Goal: Information Seeking & Learning: Learn about a topic

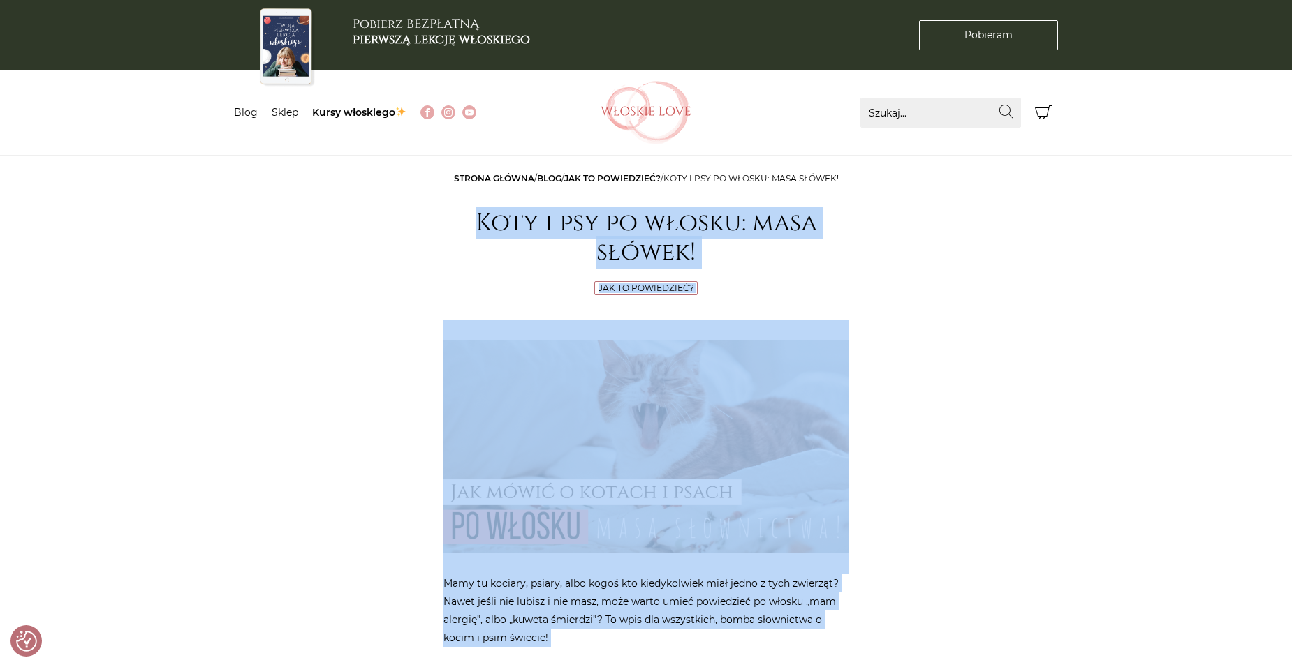
drag, startPoint x: 783, startPoint y: 475, endPoint x: 439, endPoint y: 221, distance: 427.3
copy article "Koty i psy po włosku: masa słówek! Jak to powiedzieć? Mamy tu kociary, psiary, …"
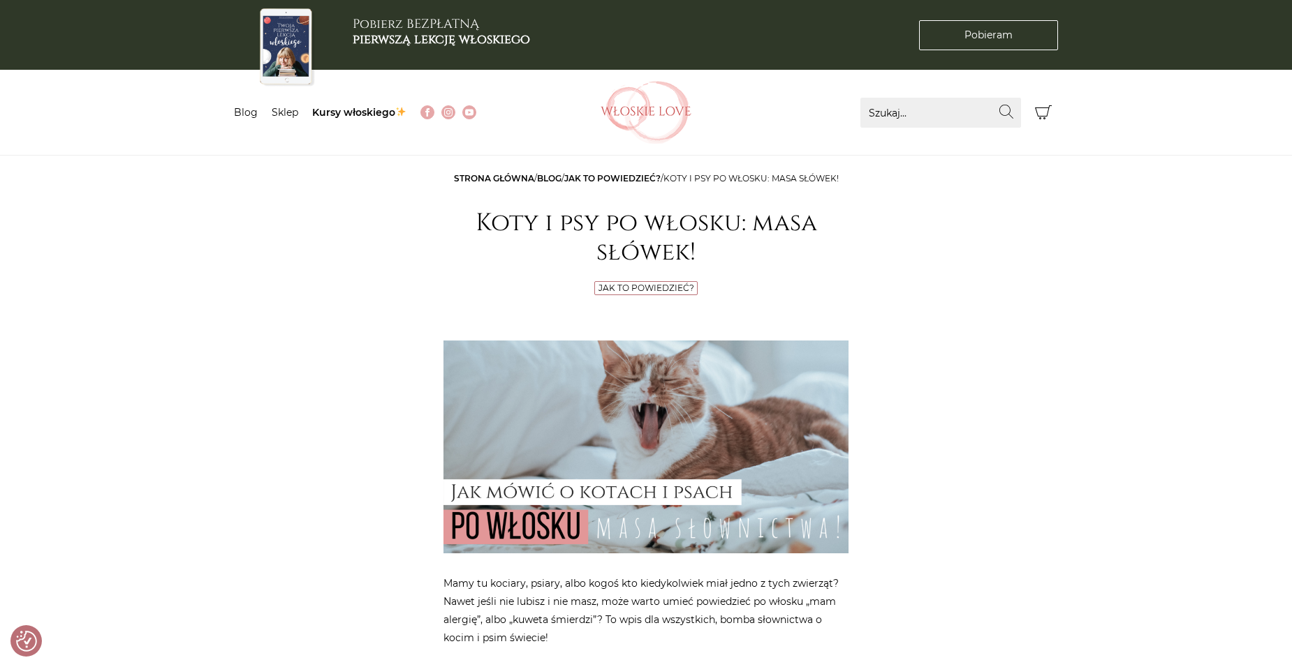
click at [636, 175] on link "Jak to powiedzieć?" at bounding box center [612, 178] width 96 height 10
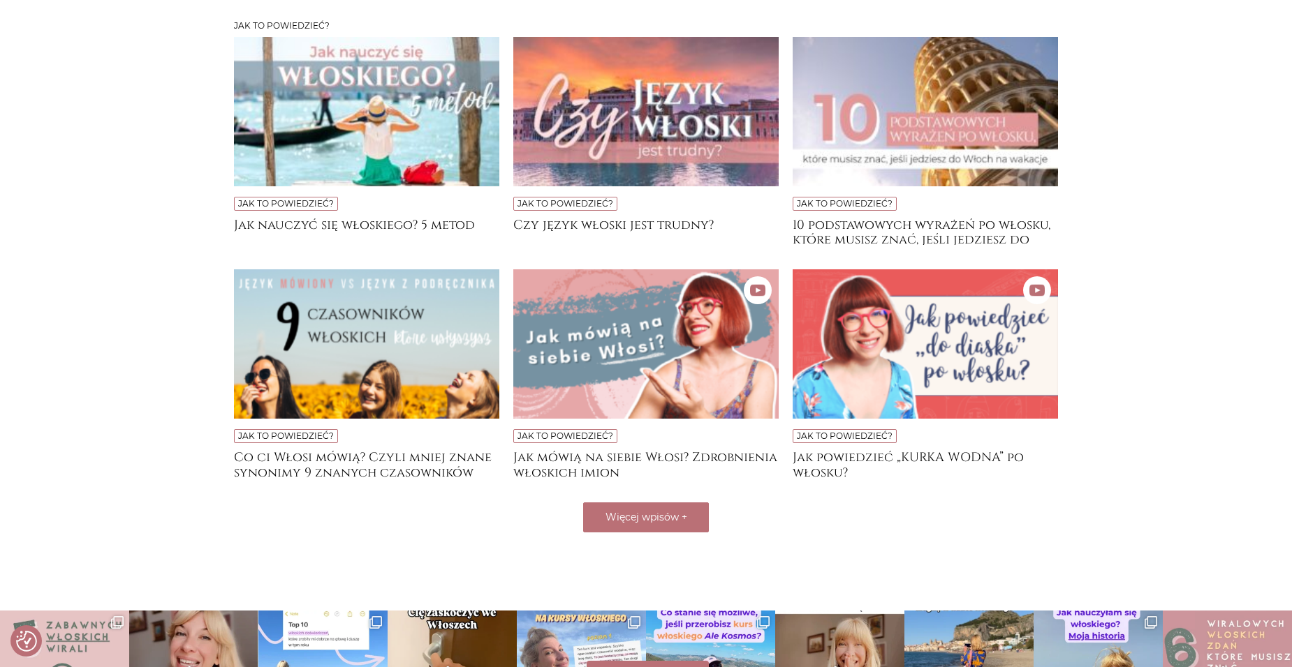
scroll to position [349, 0]
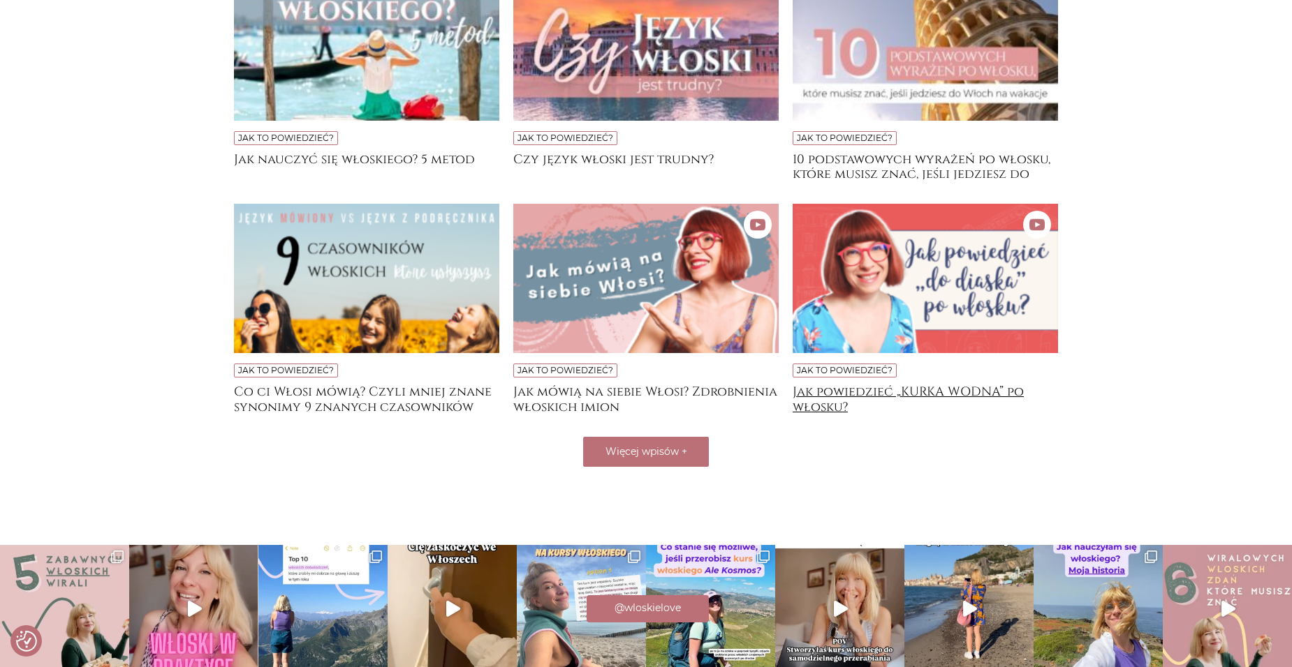
click at [817, 396] on h4 "Jak powiedzieć „KURKA WODNA” po włosku?" at bounding box center [924, 399] width 265 height 28
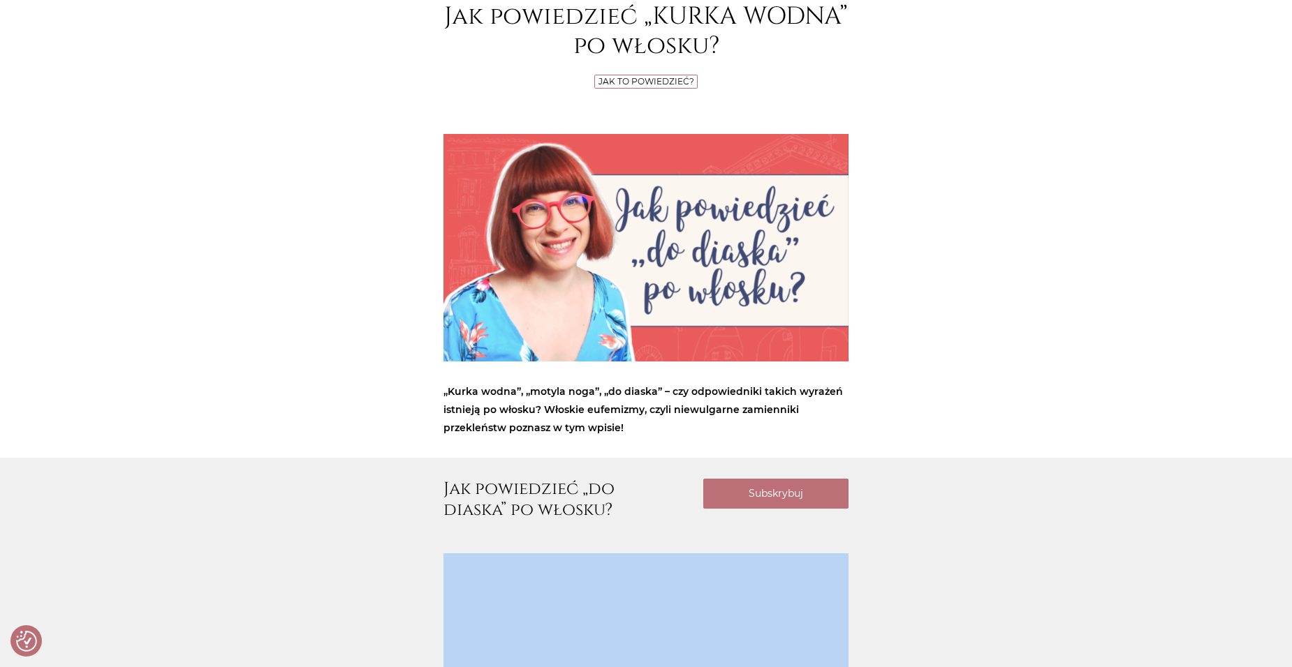
scroll to position [534, 0]
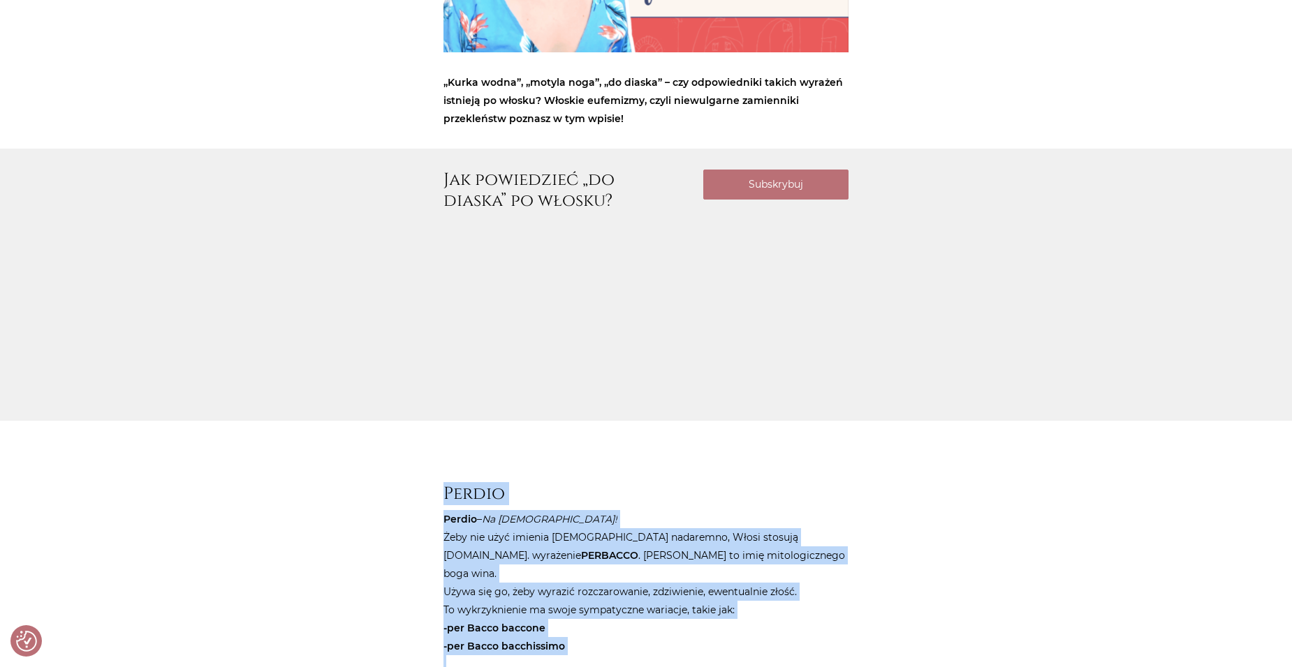
drag, startPoint x: 758, startPoint y: 346, endPoint x: 436, endPoint y: 491, distance: 353.7
drag, startPoint x: 436, startPoint y: 491, endPoint x: 489, endPoint y: 539, distance: 72.2
copy article "Perdio Perdio – Na Boga! Żeby nie użyć imienia Boga nadaremno, Włosi stosują m.…"
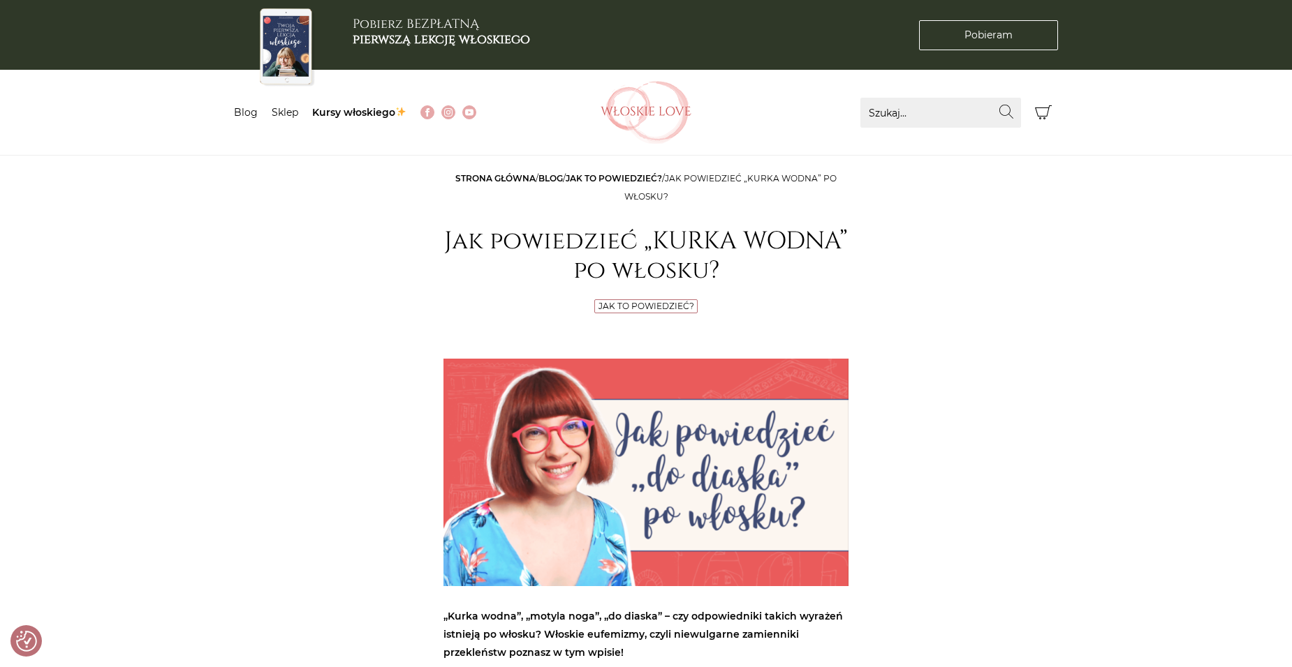
click at [612, 177] on link "Jak to powiedzieć?" at bounding box center [614, 178] width 96 height 10
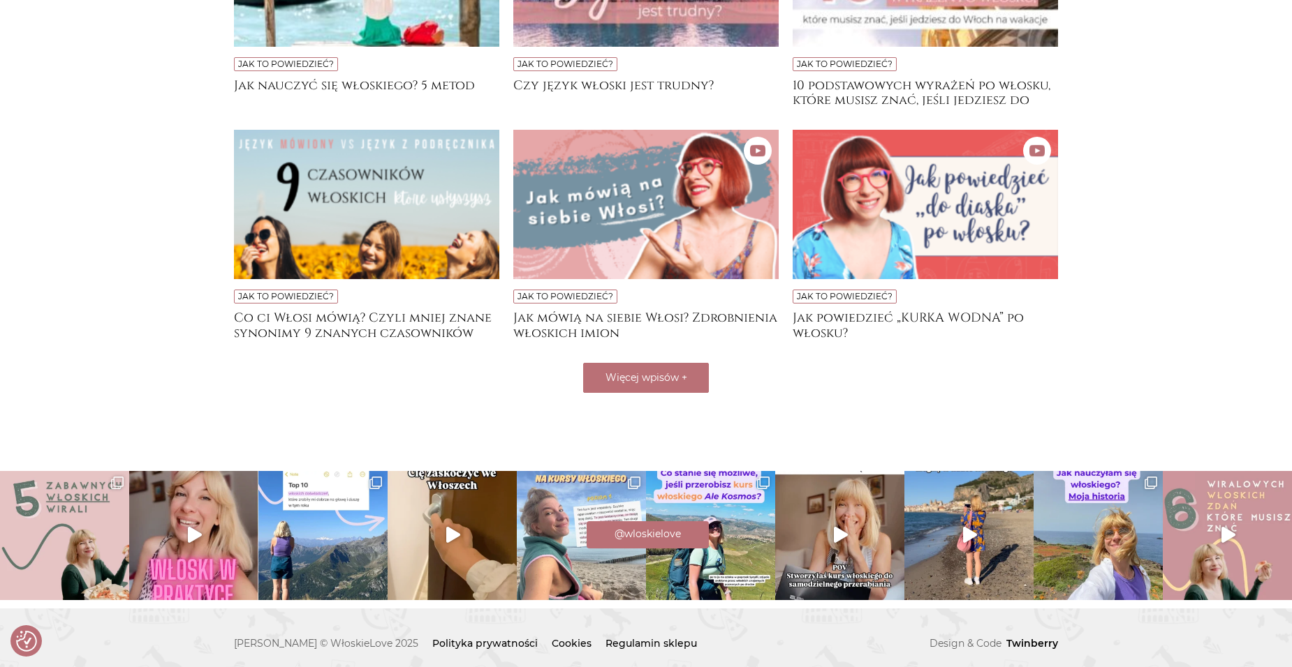
scroll to position [433, 0]
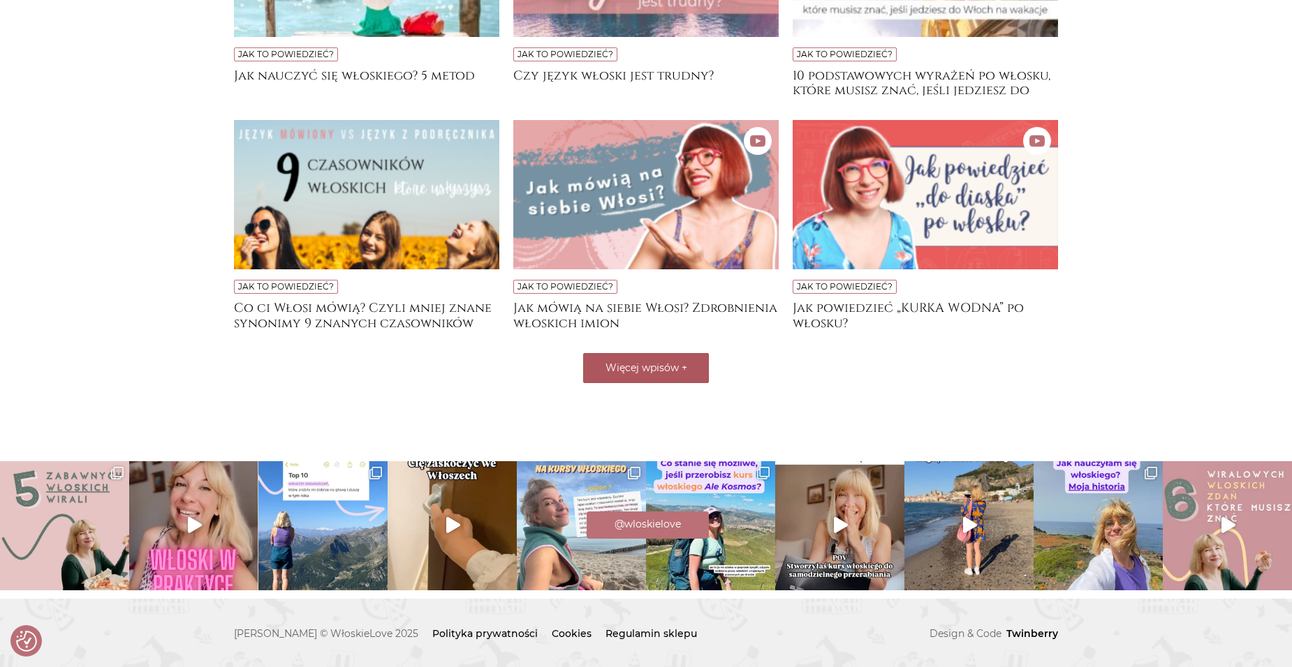
click at [631, 369] on span "Więcej wpisów" at bounding box center [641, 368] width 73 height 13
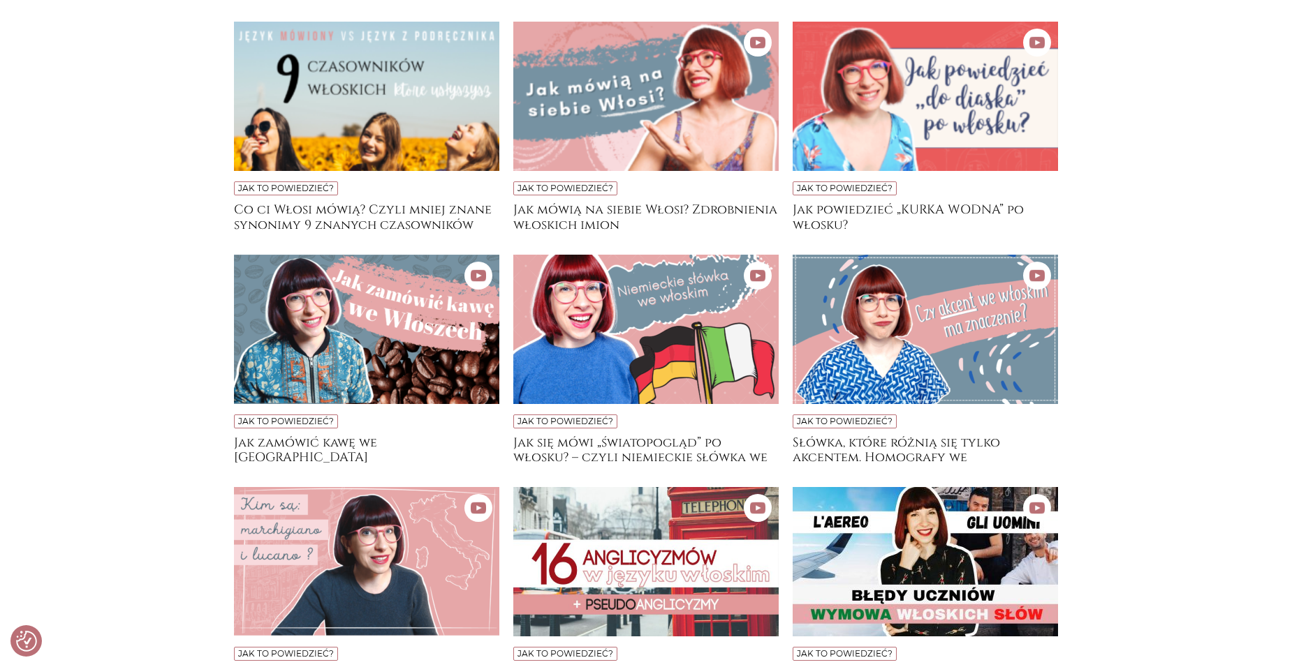
scroll to position [712, 0]
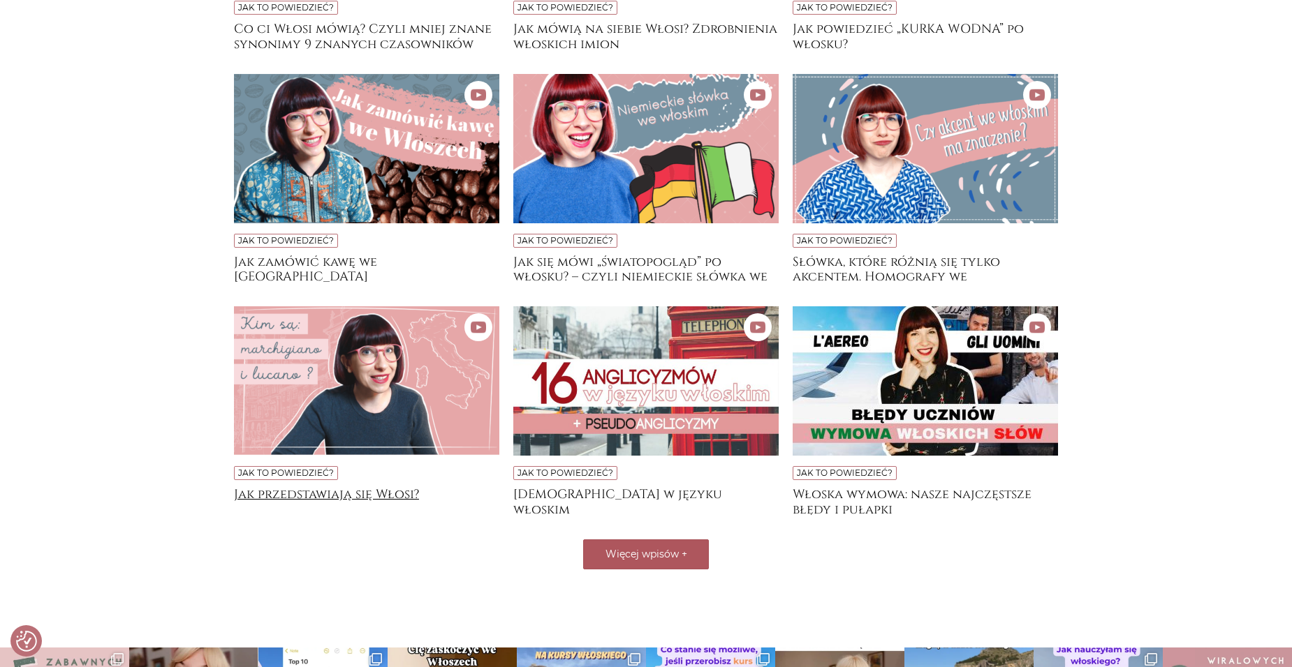
click at [309, 489] on h4 "Jak przedstawiają się Włosi?" at bounding box center [366, 501] width 265 height 28
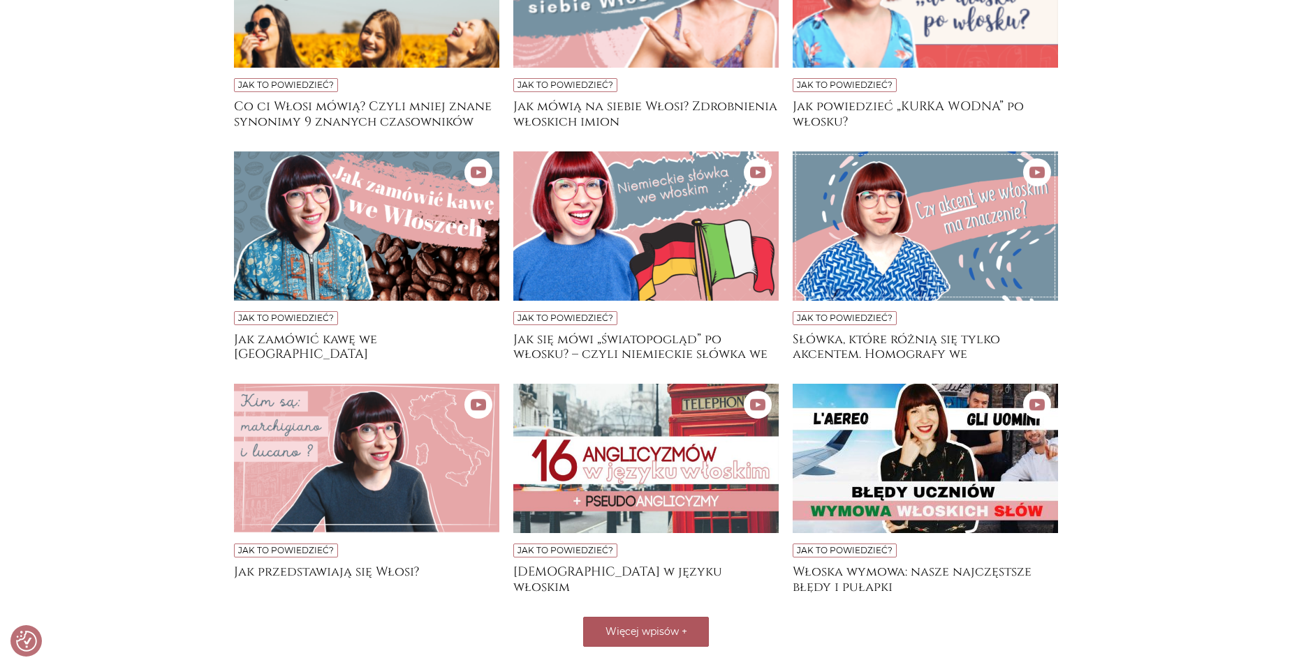
scroll to position [642, 0]
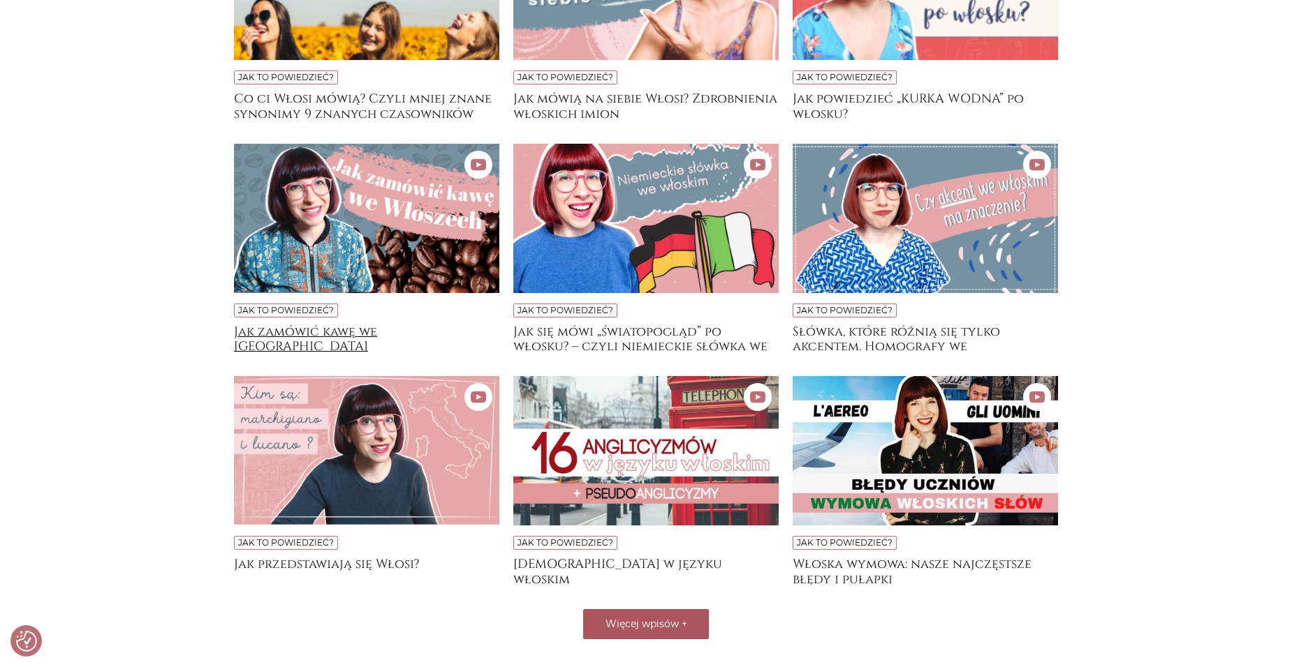
click at [350, 336] on h4 "Jak zamówić kawę we Włoszech" at bounding box center [366, 339] width 265 height 28
click at [629, 566] on h4 "Anglicyzmy w języku włoskim" at bounding box center [645, 571] width 265 height 28
click at [406, 96] on h4 "Co ci Włosi mówią? Czyli mniej znane synonimy 9 znanych czasowników" at bounding box center [366, 105] width 265 height 28
click at [838, 571] on h4 "Włoska wymowa: nasze najczęstsze błędy i pułapki" at bounding box center [924, 571] width 265 height 28
click at [629, 343] on h4 "Jak się mówi „światopogląd” po włosku? – czyli niemieckie słówka we włoskim" at bounding box center [645, 339] width 265 height 28
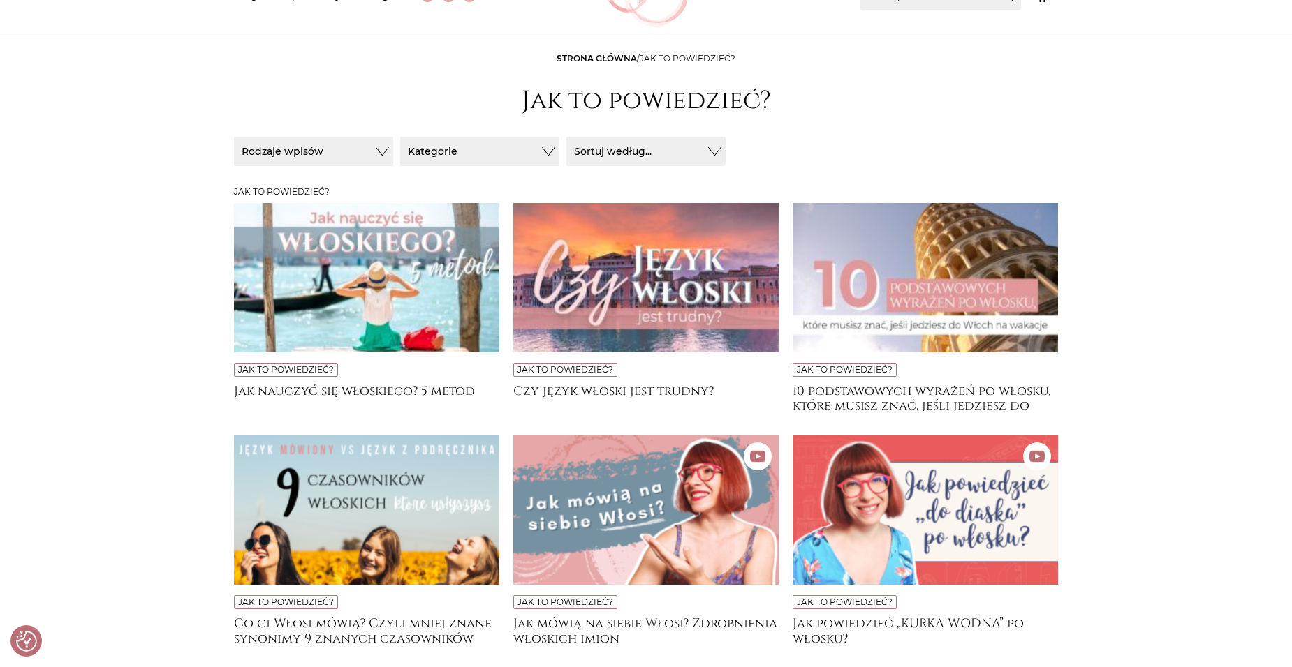
scroll to position [84, 0]
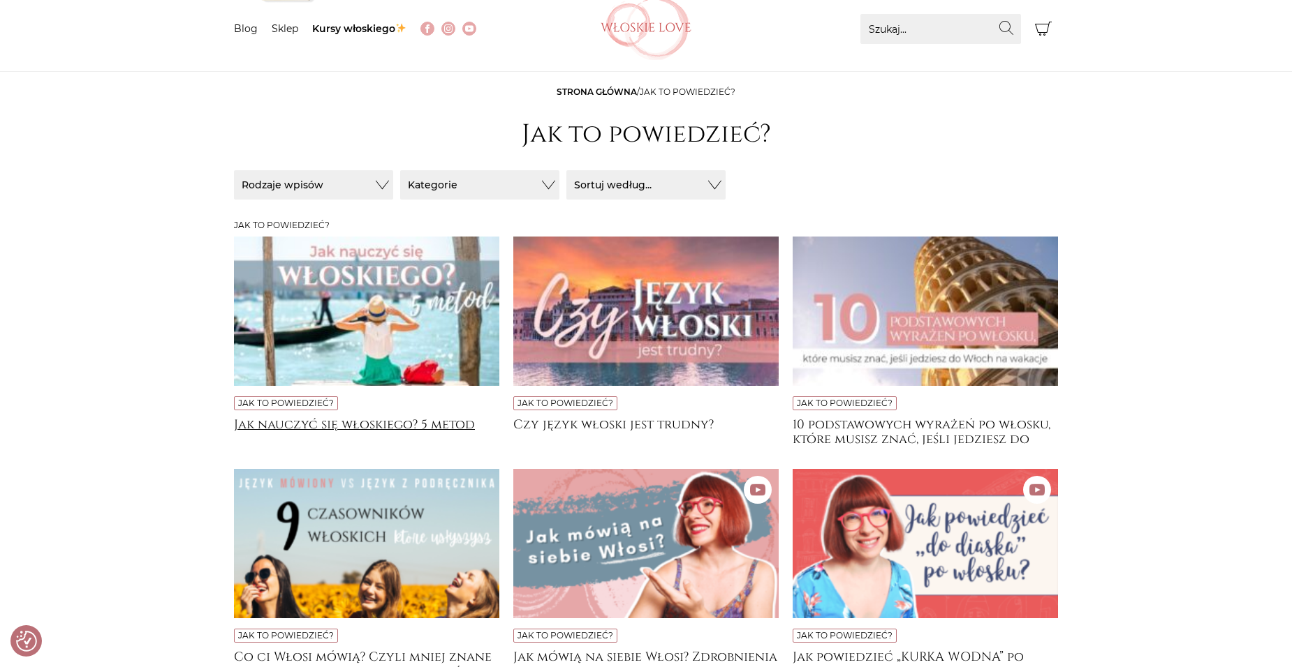
click at [387, 426] on h4 "Jak nauczyć się włoskiego? 5 metod" at bounding box center [366, 432] width 265 height 28
click at [945, 436] on h4 "10 podstawowych wyrażeń po włosku, które musisz znać, jeśli jedziesz do [GEOGRA…" at bounding box center [924, 432] width 265 height 28
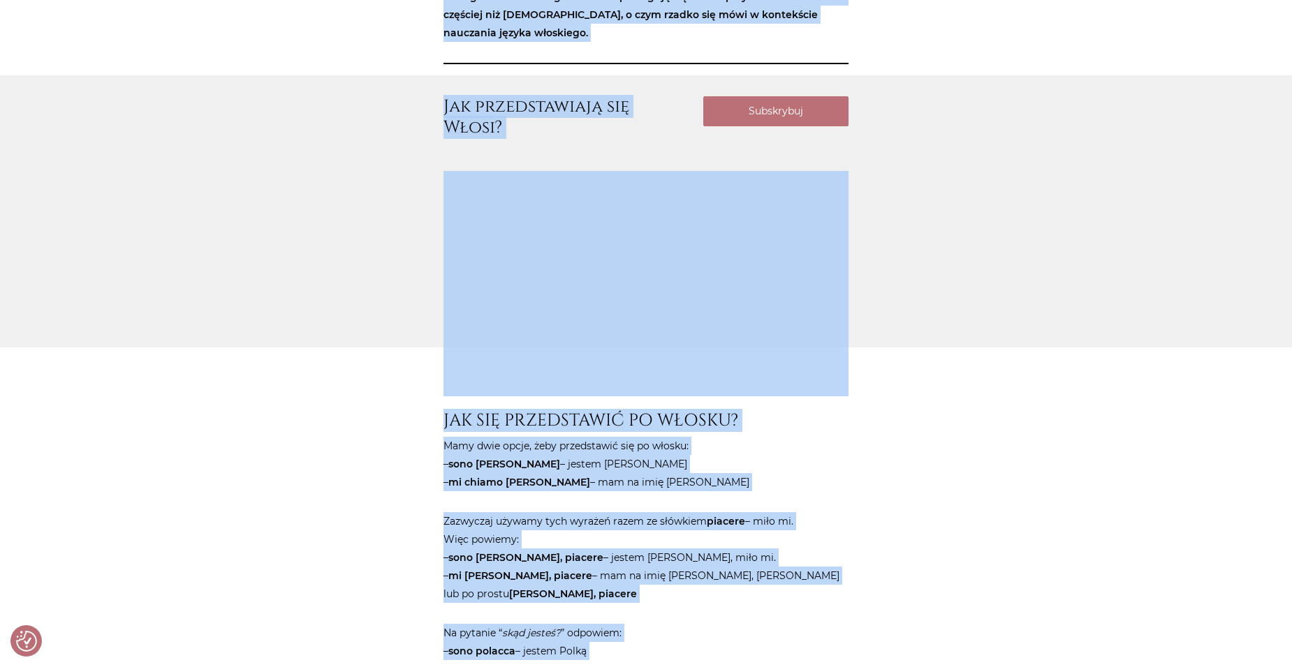
scroll to position [456, 0]
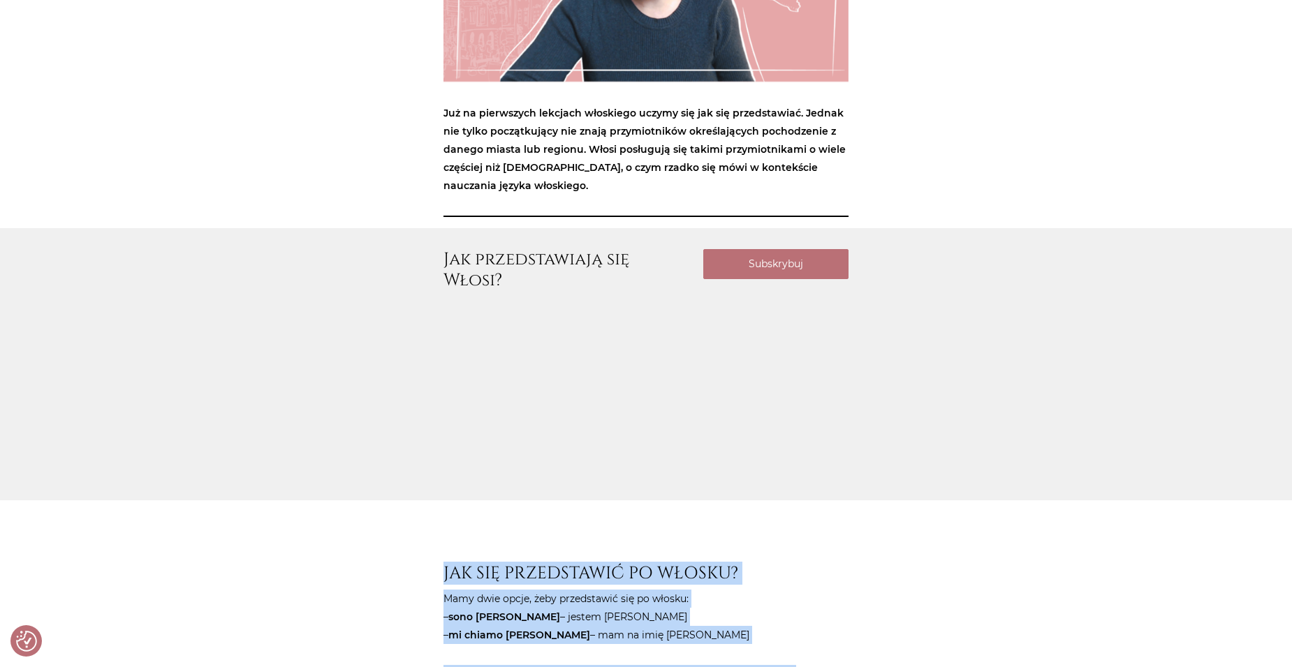
drag, startPoint x: 609, startPoint y: 354, endPoint x: 434, endPoint y: 572, distance: 279.6
drag, startPoint x: 434, startPoint y: 572, endPoint x: 570, endPoint y: 621, distance: 144.6
copy article "JAK SIĘ PRZEDSTAWIĆ PO WŁOSKU? Mamy dwie opcje, żeby przedstawić się po włosku:…"
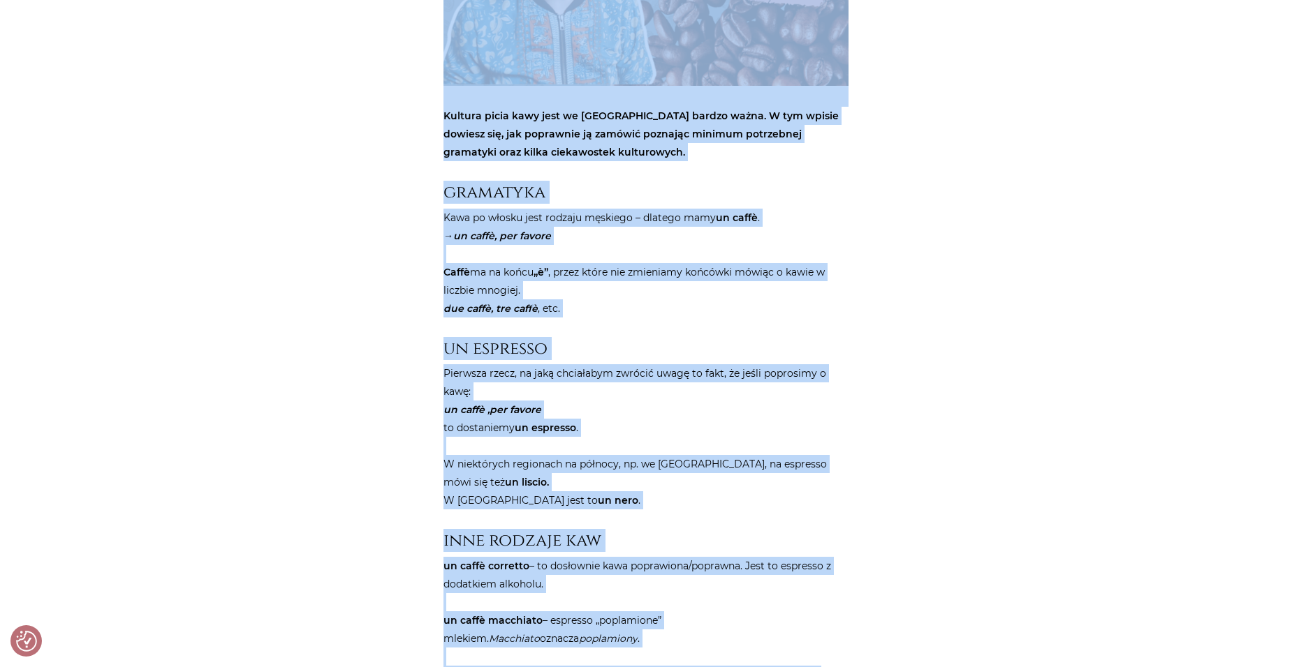
scroll to position [429, 0]
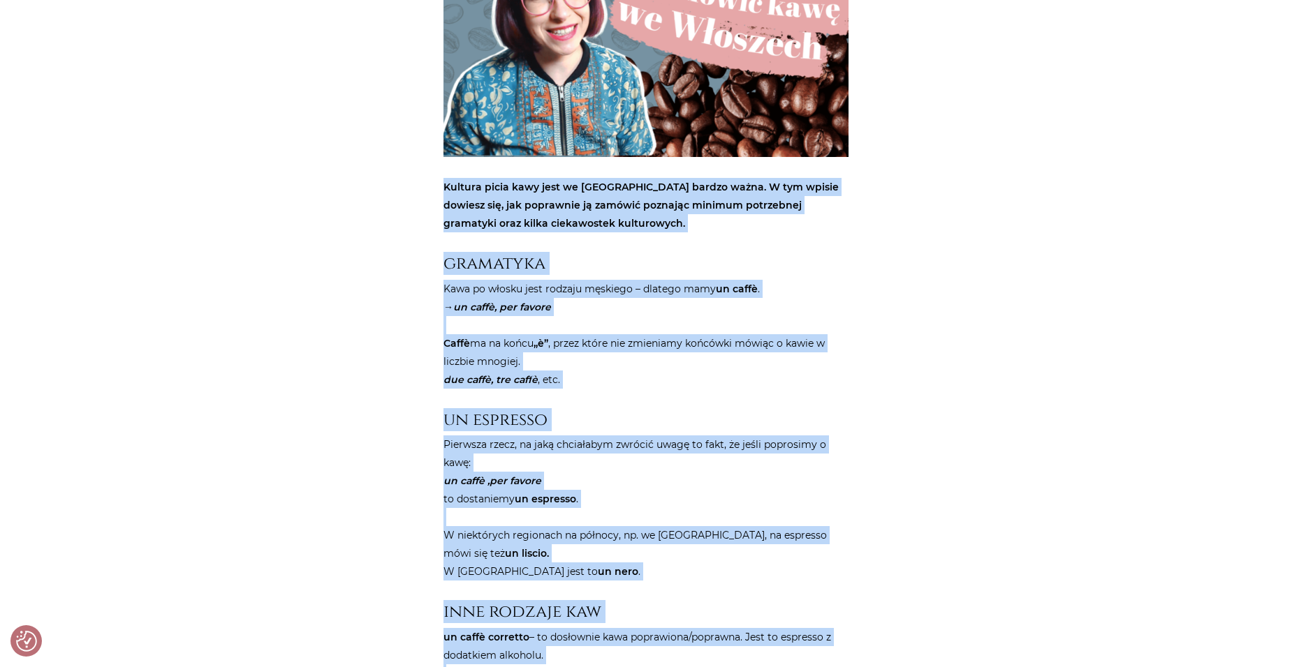
drag, startPoint x: 708, startPoint y: 409, endPoint x: 433, endPoint y: 175, distance: 361.5
drag, startPoint x: 433, startPoint y: 175, endPoint x: 507, endPoint y: 191, distance: 75.7
copy article "Kultura picia kawy jest we Włoszech bardzo ważna. W tym wpisie dowiesz się, jak…"
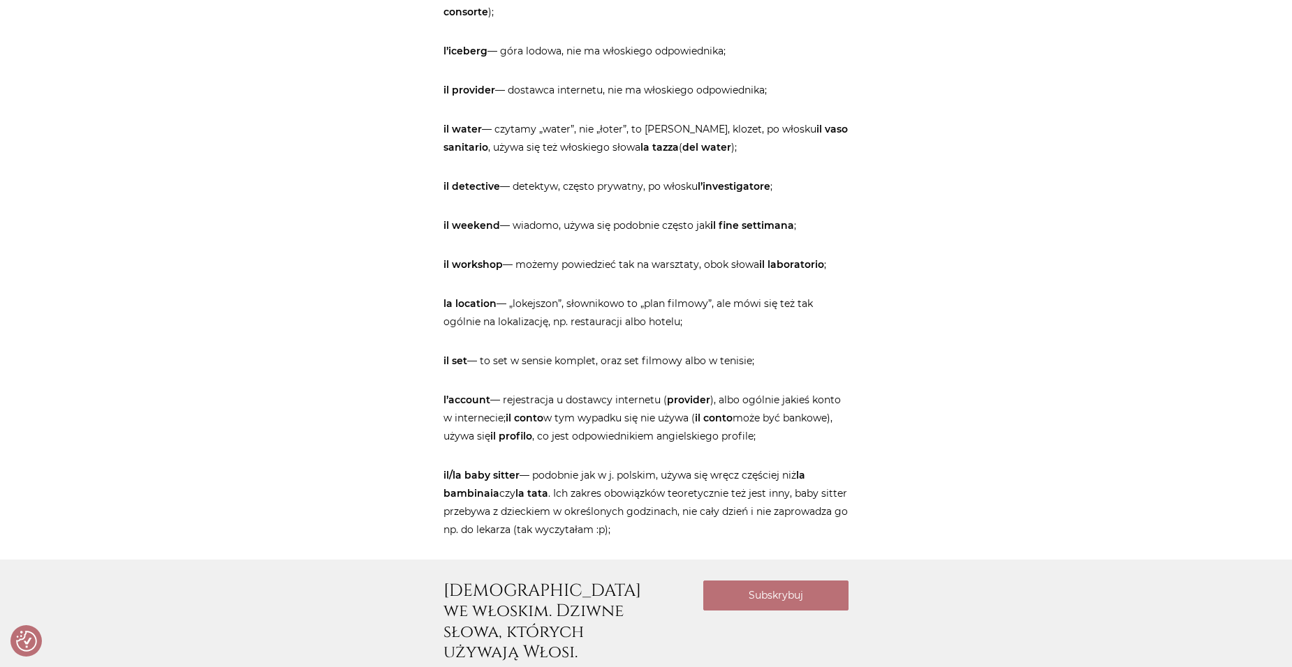
scroll to position [1117, 0]
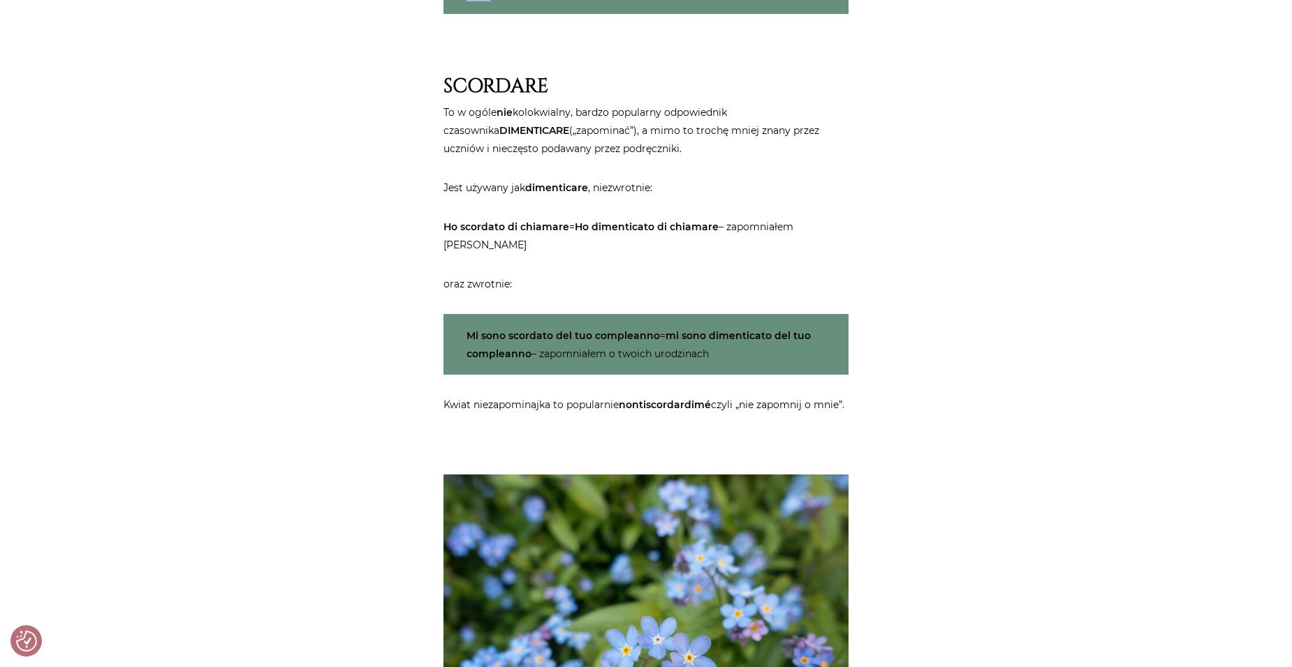
scroll to position [3737, 0]
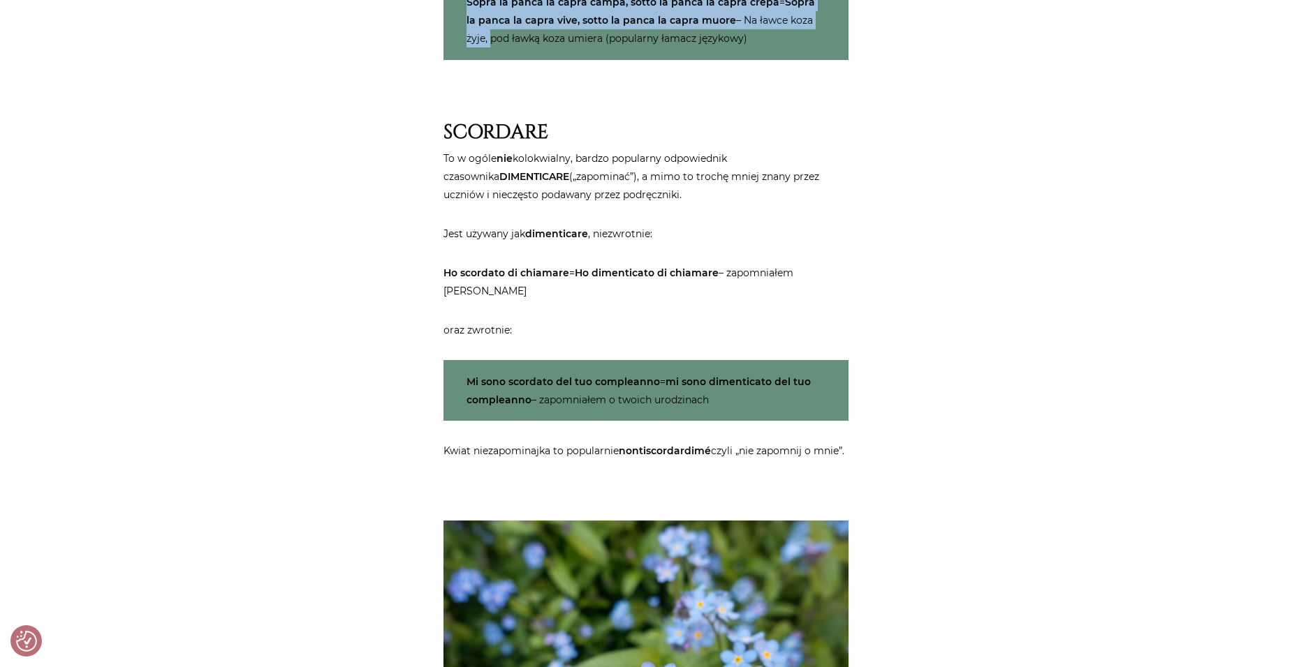
drag, startPoint x: 448, startPoint y: 209, endPoint x: 751, endPoint y: 475, distance: 403.2
copy article "LOREMIP, do s ametco adipi (elit seddoe) tempo in utla etdolor, magnaal enima (…"
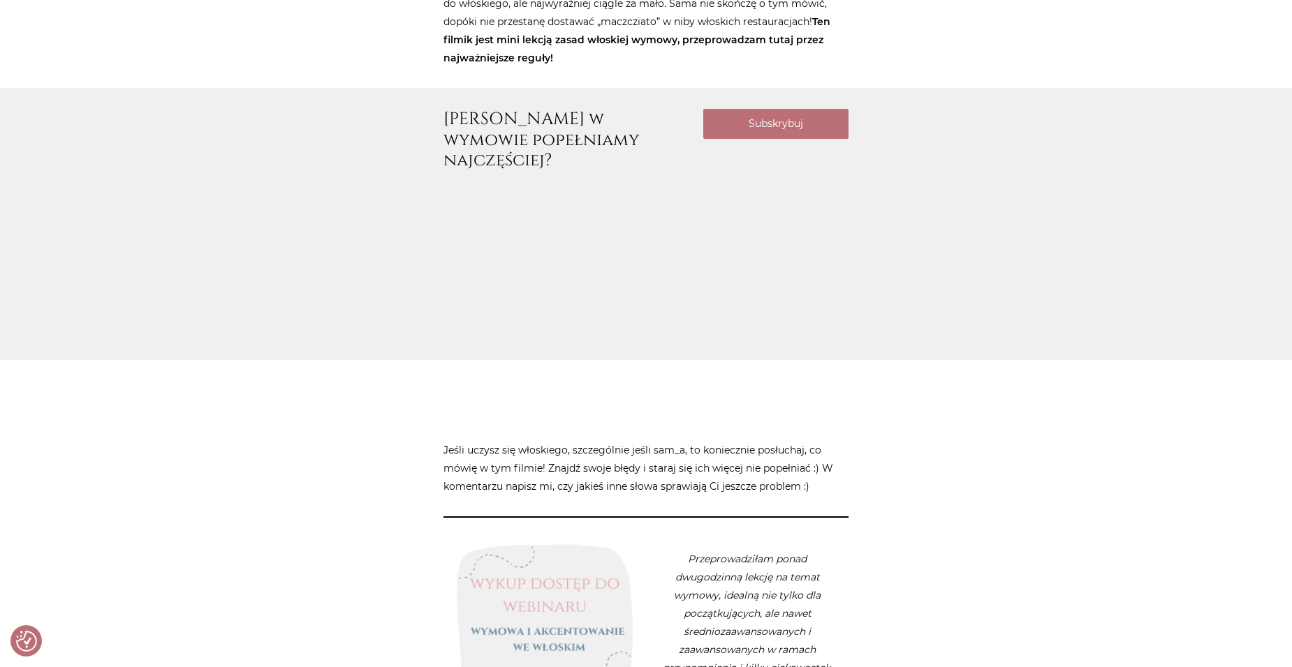
scroll to position [2164, 0]
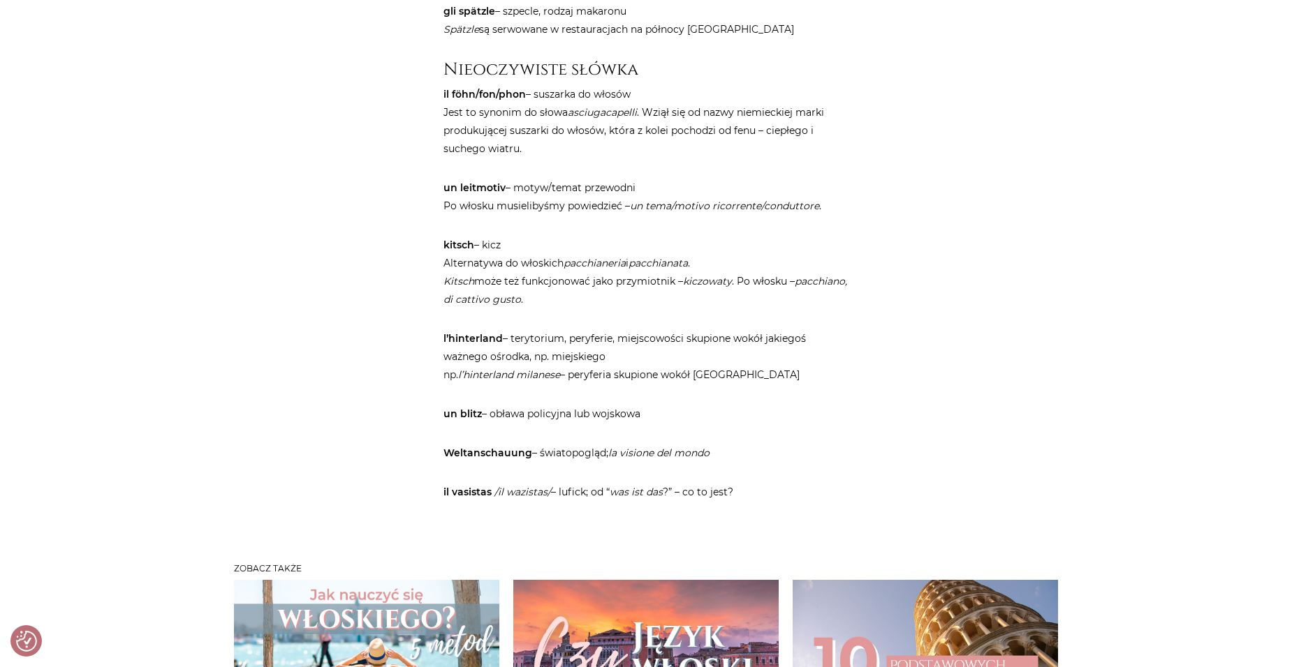
scroll to position [1745, 0]
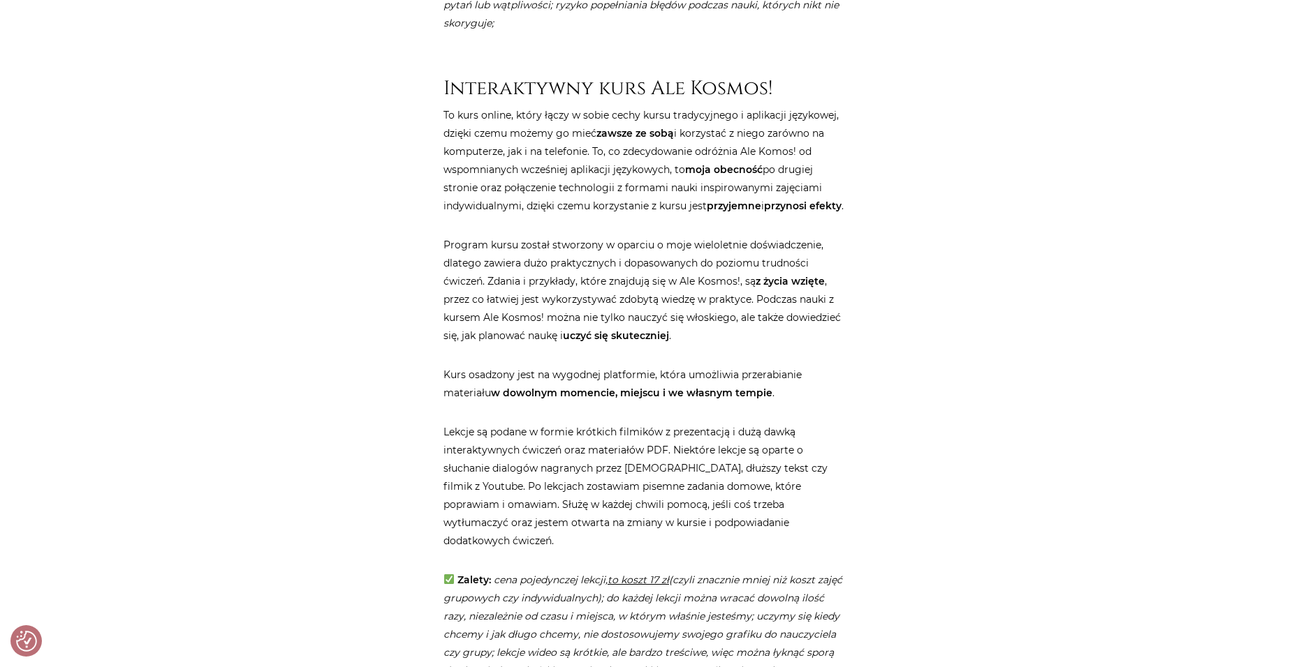
scroll to position [2444, 0]
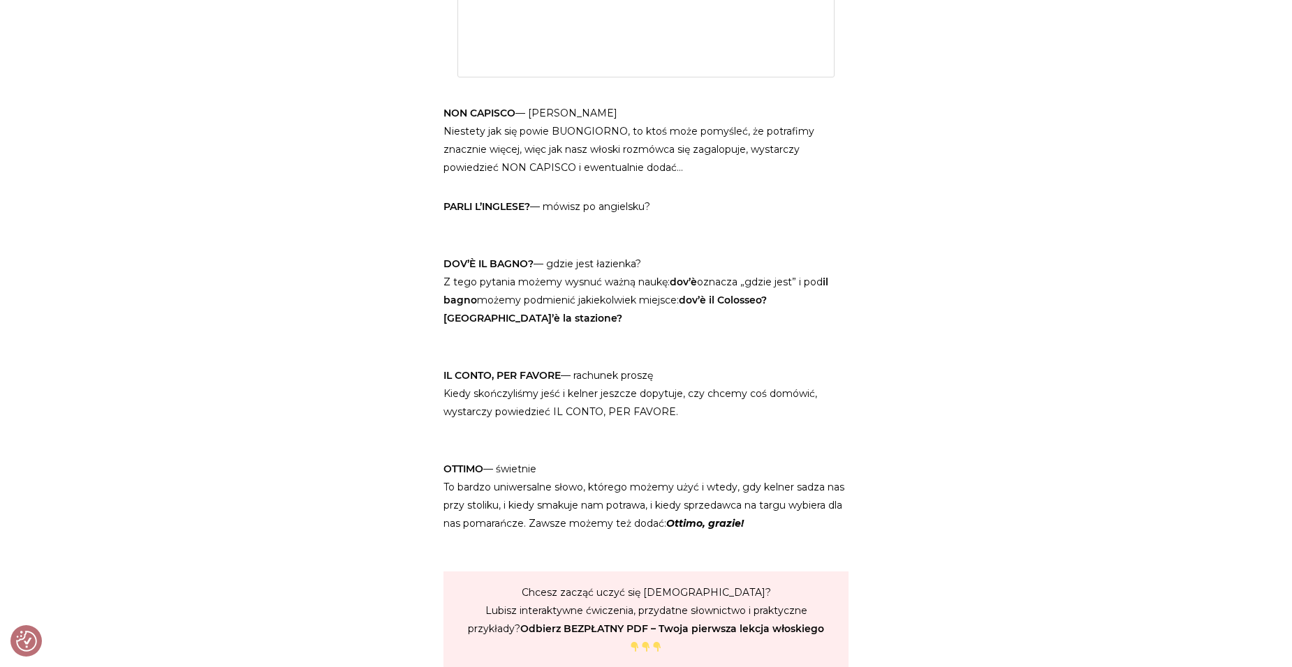
scroll to position [2094, 0]
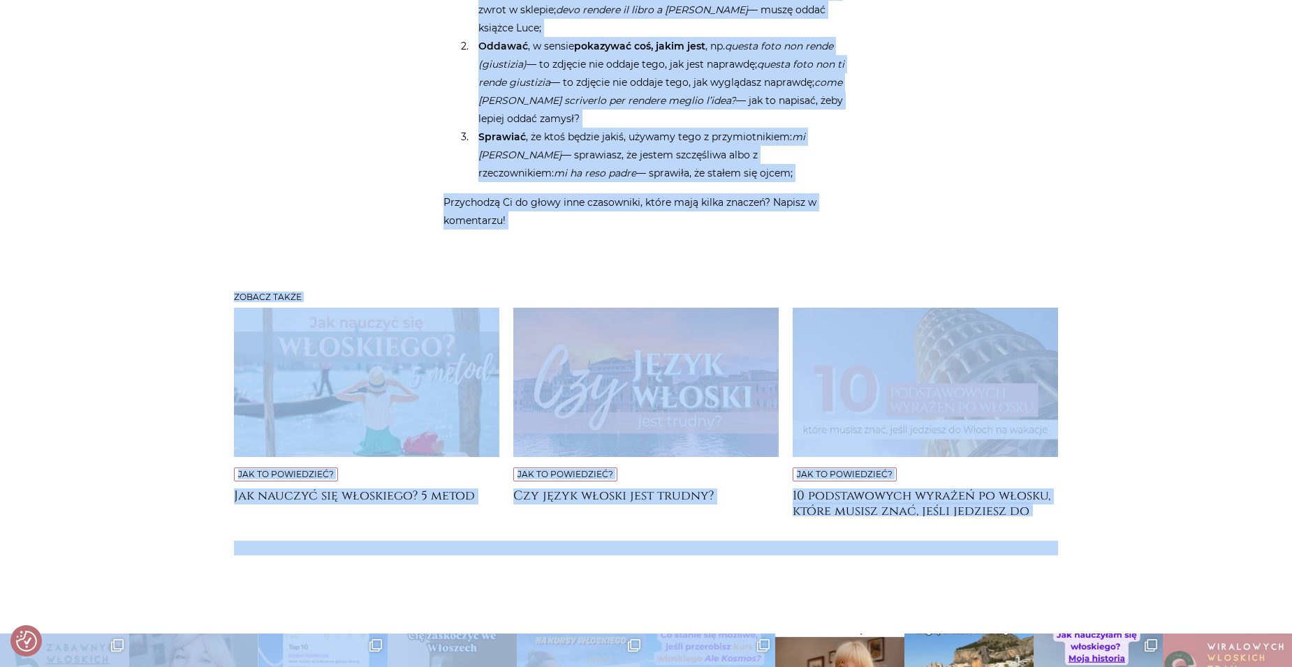
scroll to position [3765, 0]
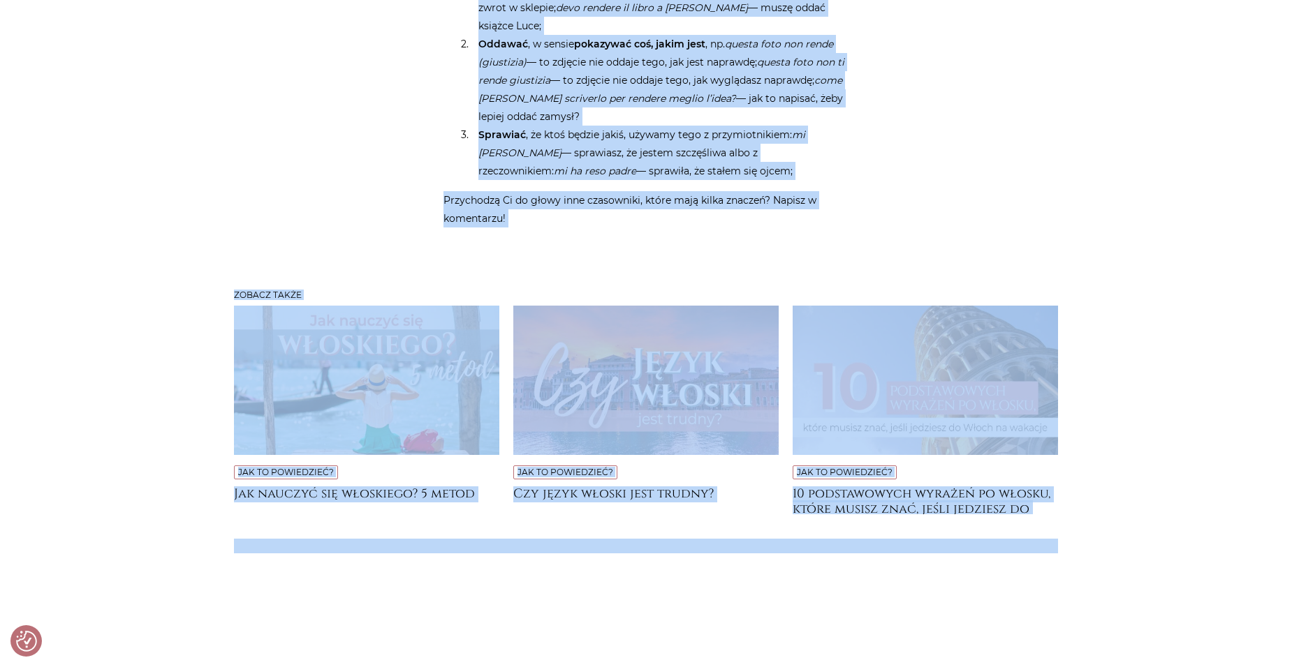
drag, startPoint x: 443, startPoint y: 278, endPoint x: 831, endPoint y: 152, distance: 407.6
copy article "loremipsu Dolorsitam (c adipiscinge, sed doeiu t incidi): utlabo etdolorem al e…"
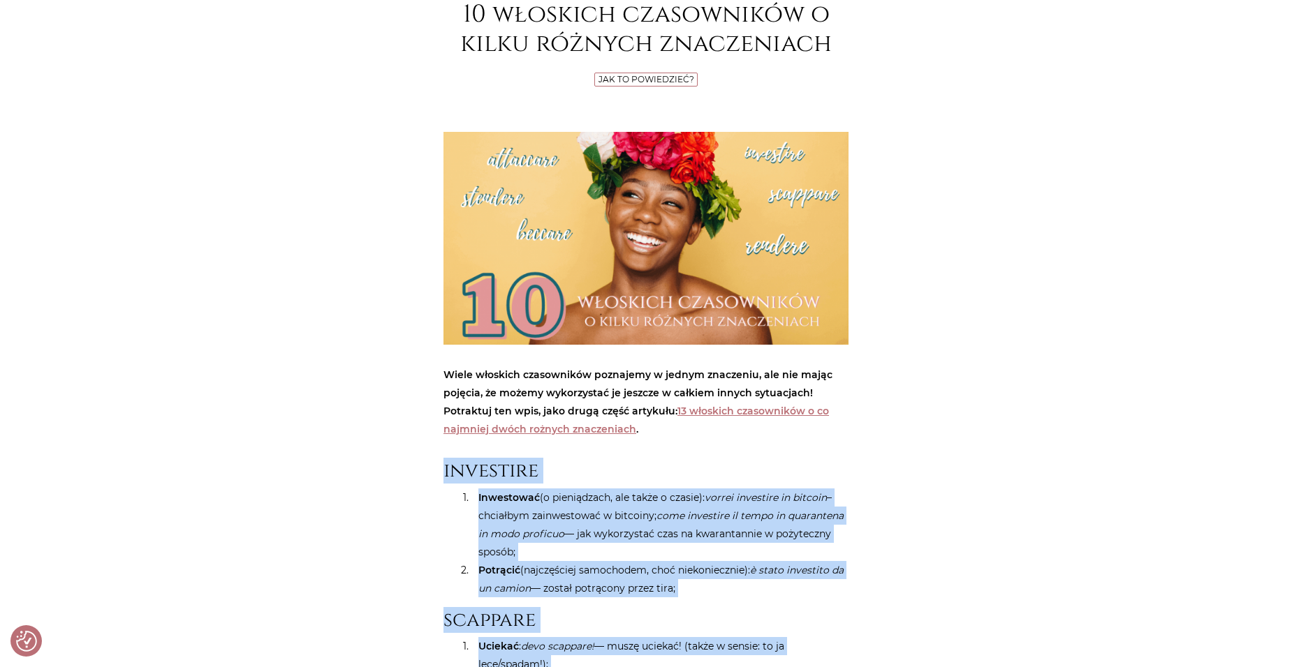
scroll to position [419, 0]
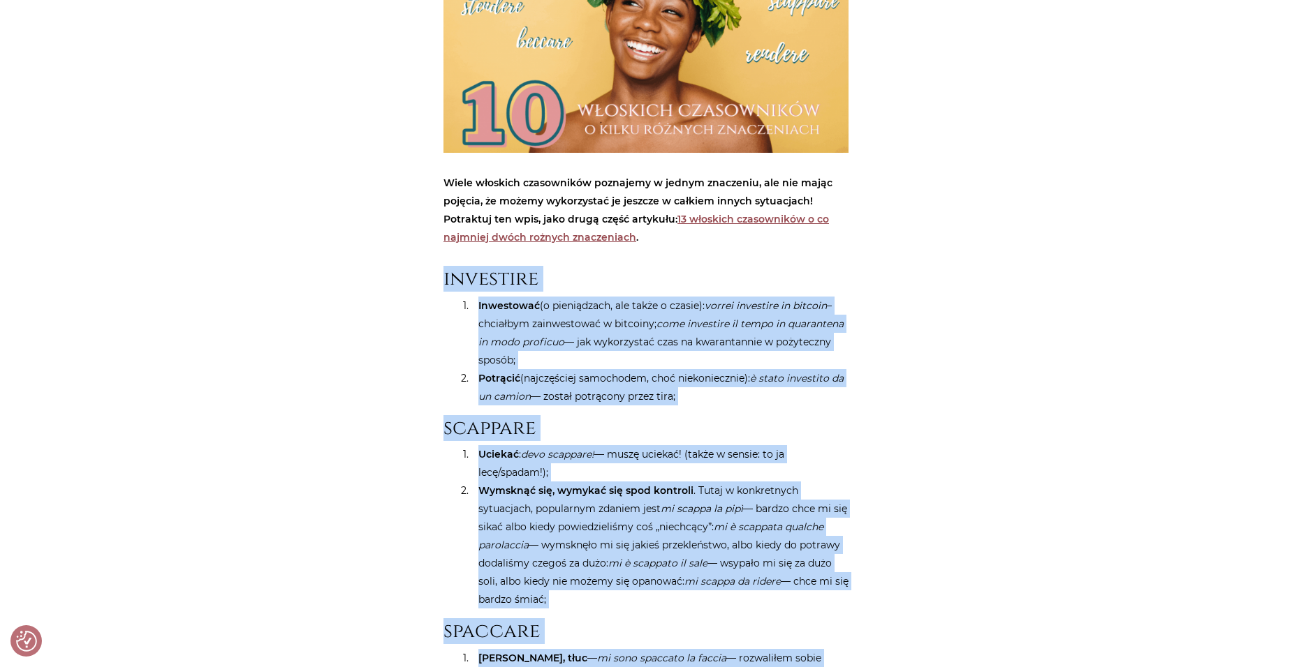
click at [750, 216] on link "13 włoskich czasowników o co najmniej dwóch rożnych znaczeniach" at bounding box center [635, 228] width 385 height 31
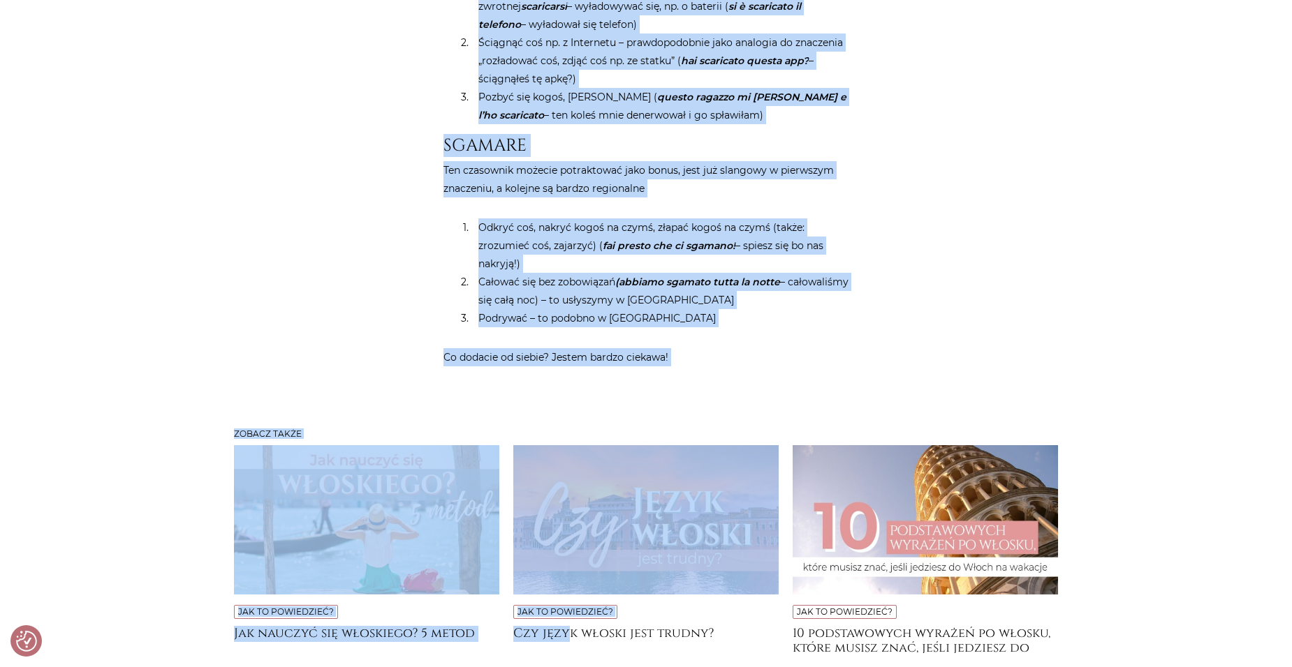
scroll to position [2740, 0]
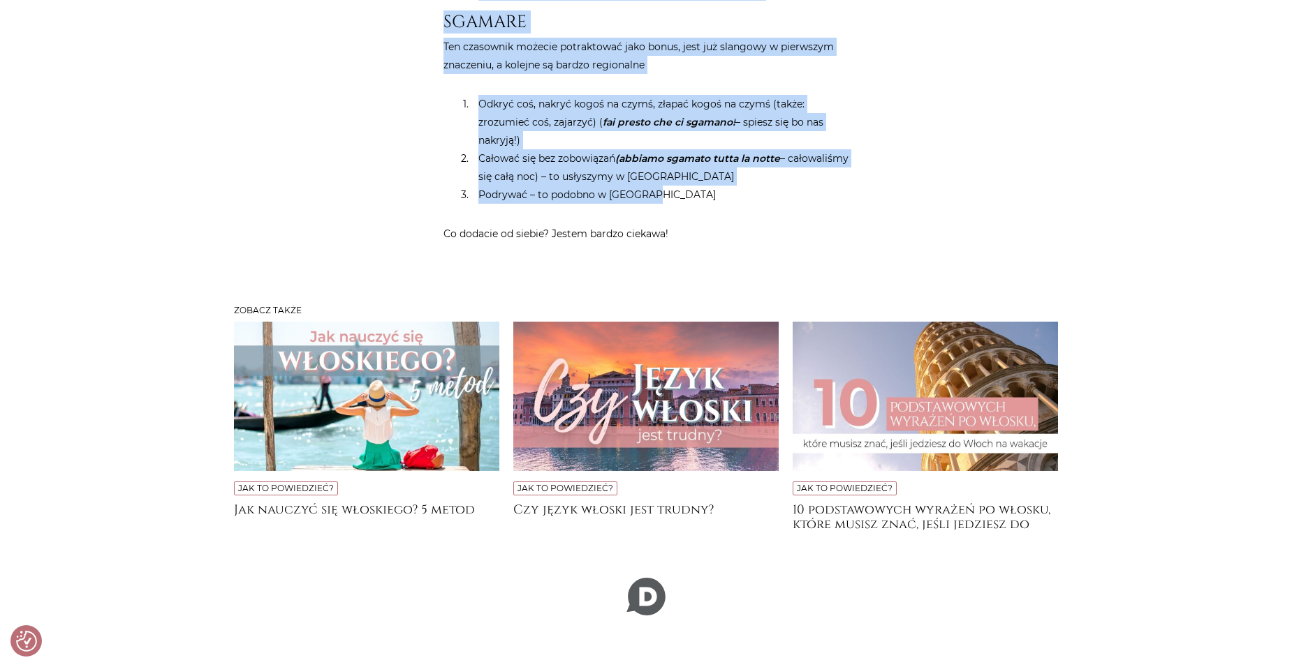
drag, startPoint x: 445, startPoint y: 345, endPoint x: 768, endPoint y: 170, distance: 367.4
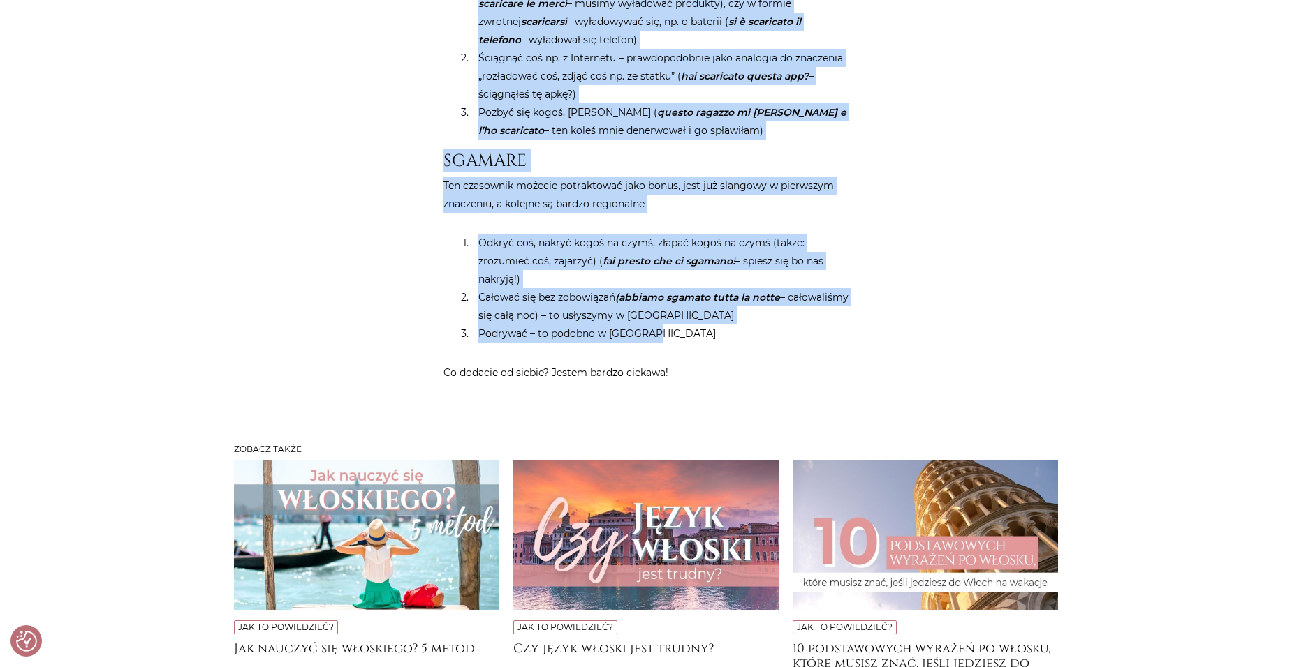
scroll to position [2600, 0]
copy article "LOREMIPS Dol si ametc, adipisc eli, seddoeiusm ( temp inci utlabo et dolorema a…"
